Goal: Task Accomplishment & Management: Manage account settings

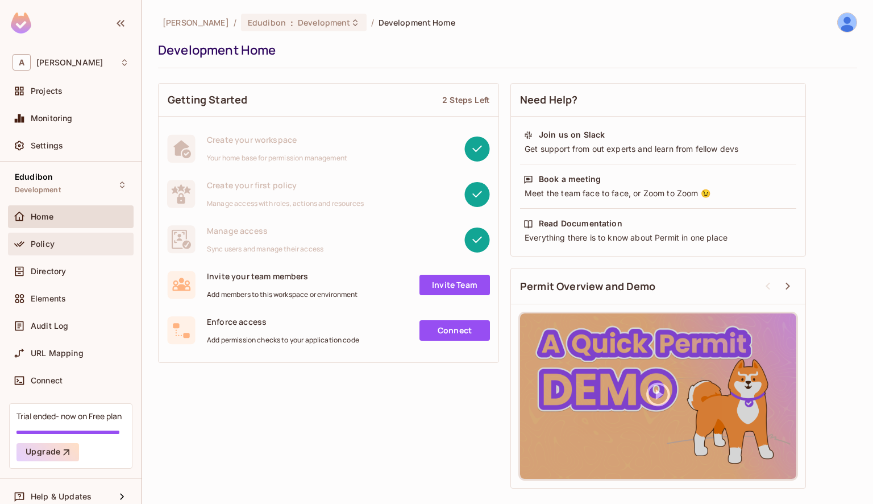
click at [43, 252] on div "Policy" at bounding box center [71, 244] width 126 height 23
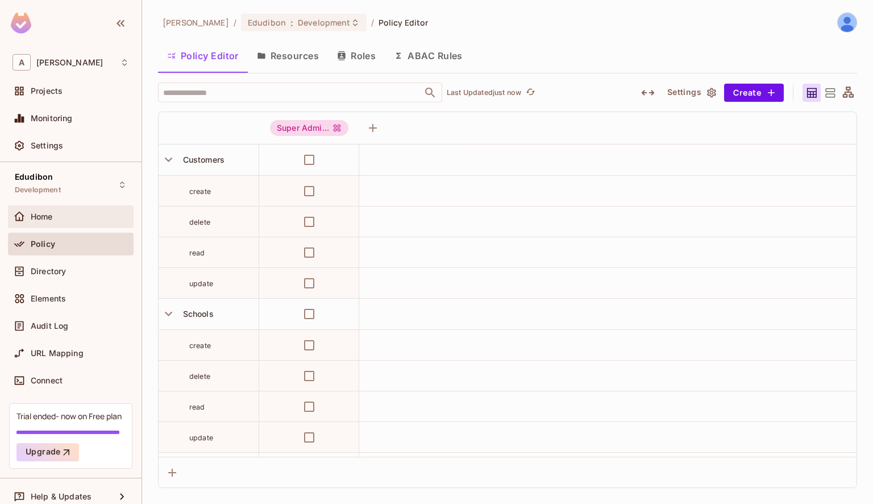
click at [52, 216] on span "Home" at bounding box center [42, 216] width 22 height 9
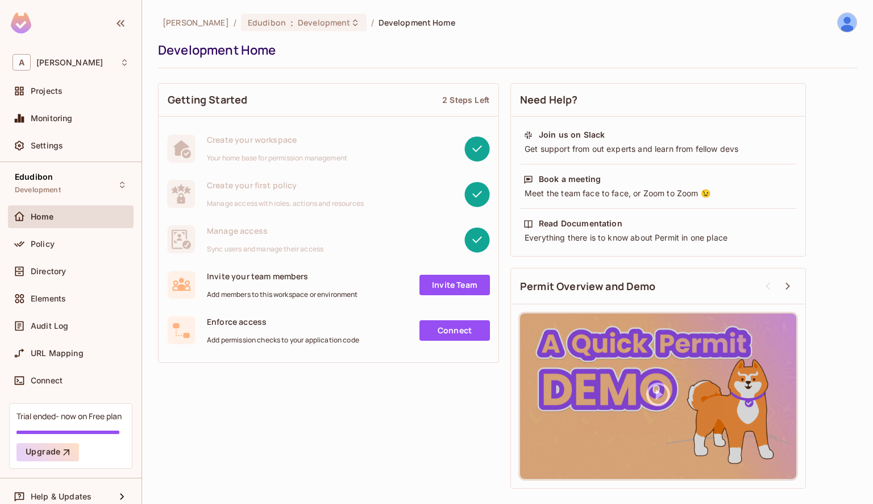
click at [57, 258] on div "Policy" at bounding box center [71, 246] width 126 height 27
drag, startPoint x: 57, startPoint y: 258, endPoint x: 41, endPoint y: 238, distance: 25.8
click at [41, 238] on div "Policy" at bounding box center [71, 246] width 126 height 27
click at [41, 239] on span "Policy" at bounding box center [43, 243] width 24 height 9
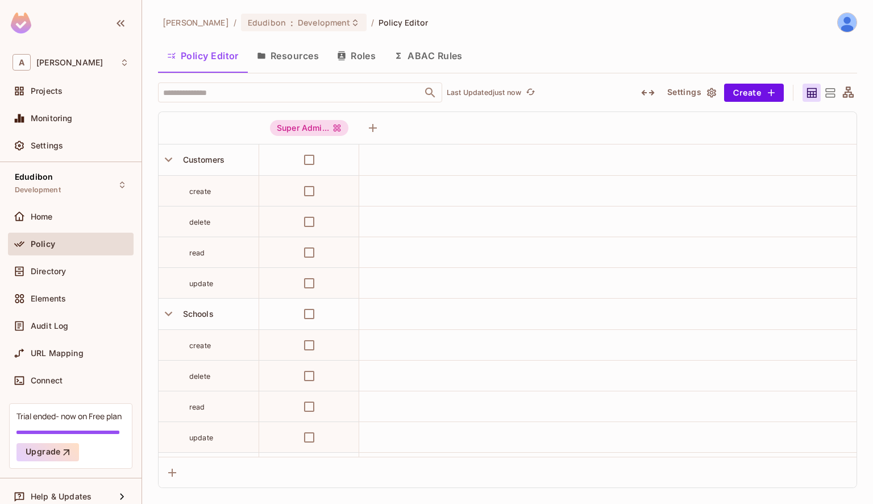
click at [475, 165] on td at bounding box center [608, 159] width 498 height 31
click at [846, 19] on img at bounding box center [847, 22] width 19 height 19
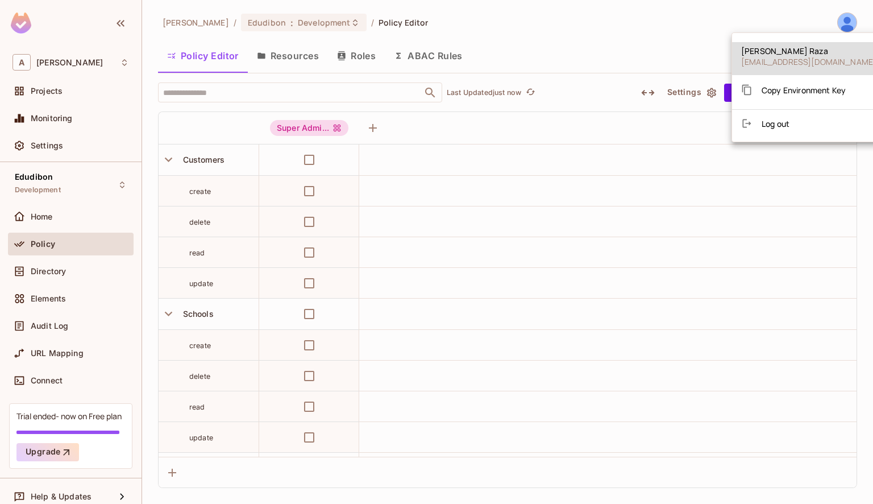
click at [751, 130] on li "Log out" at bounding box center [809, 123] width 154 height 18
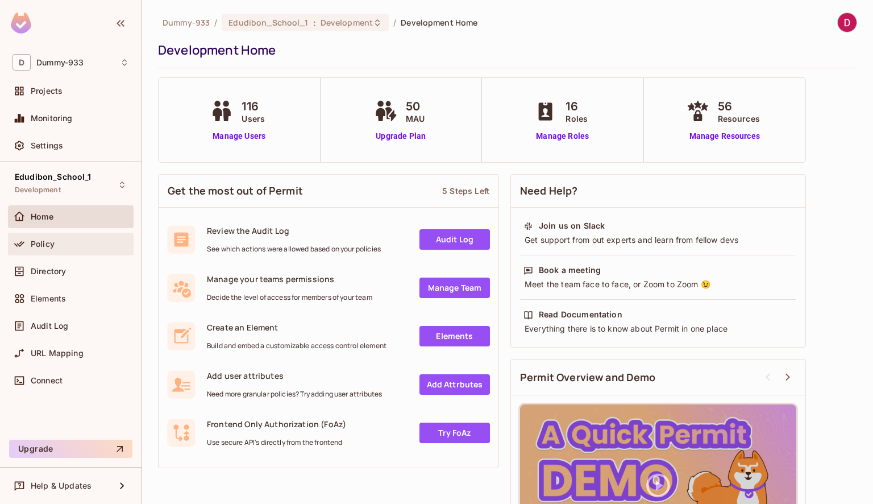
click at [55, 246] on div "Policy" at bounding box center [80, 243] width 98 height 9
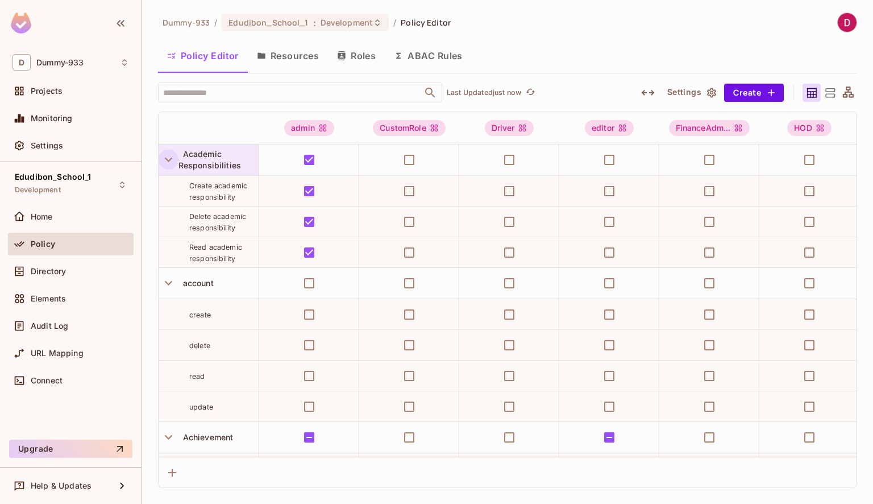
click at [168, 159] on icon "button" at bounding box center [168, 159] width 15 height 15
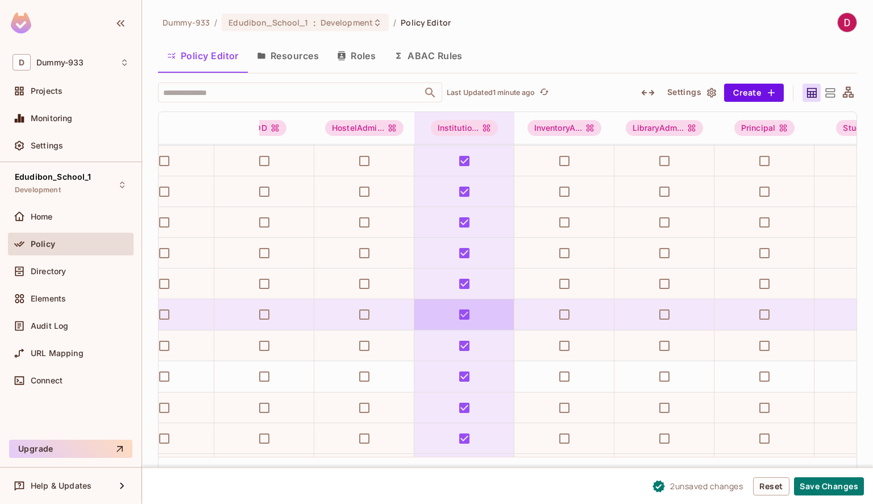
scroll to position [4961, 0]
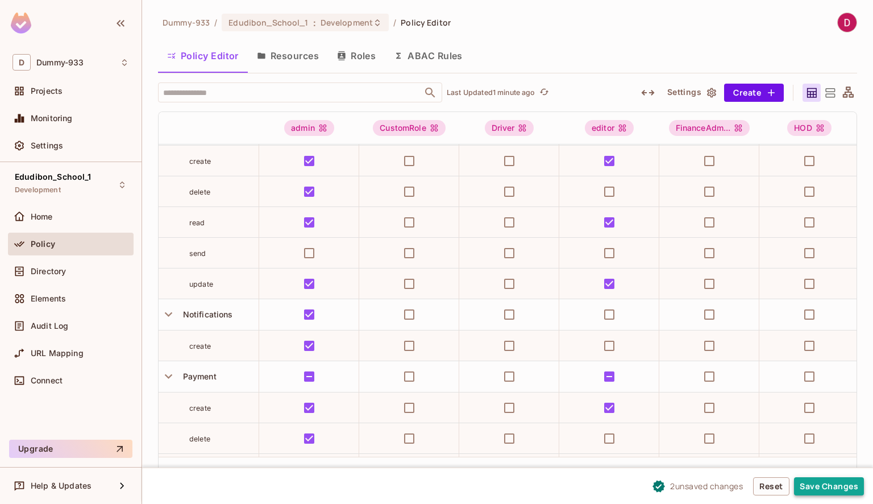
click at [824, 486] on button "Save Changes" at bounding box center [829, 486] width 70 height 18
